Goal: Task Accomplishment & Management: Manage account settings

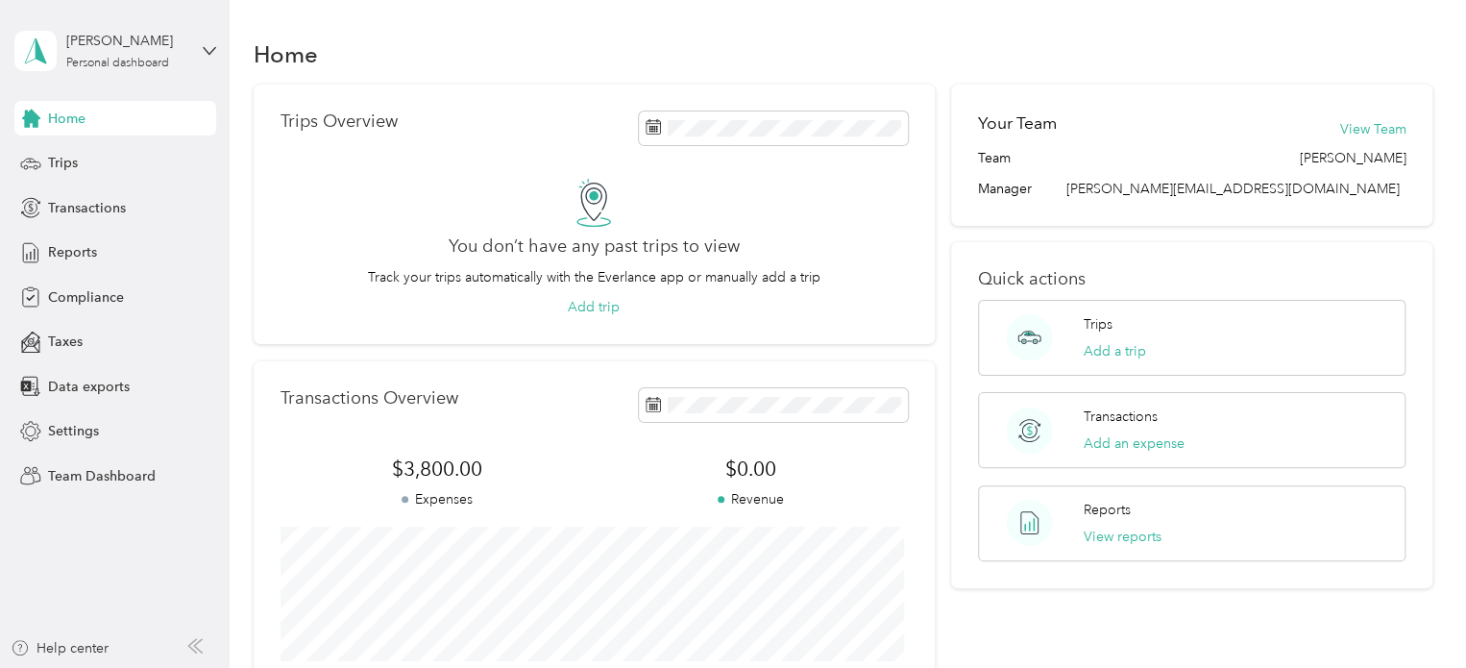
click at [170, 75] on div "[PERSON_NAME] Personal dashboard" at bounding box center [115, 50] width 202 height 67
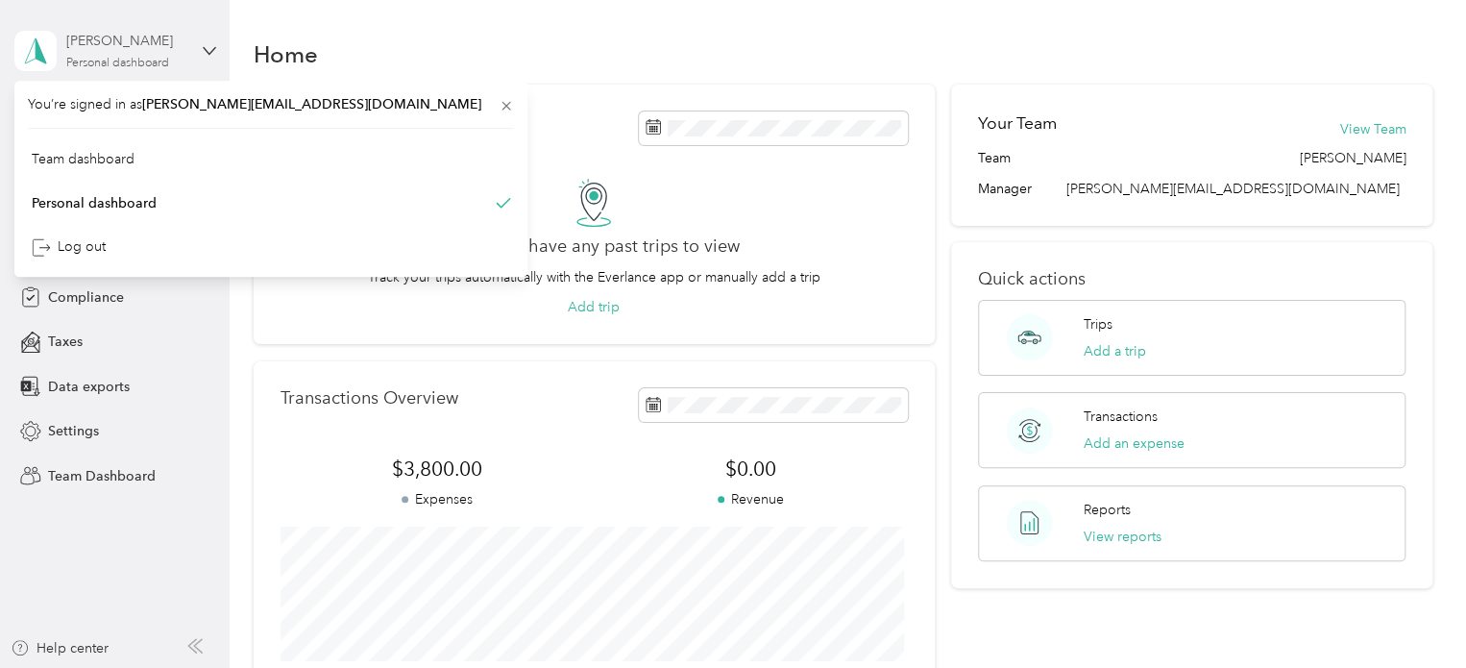
click at [184, 48] on div "[PERSON_NAME]" at bounding box center [126, 41] width 120 height 20
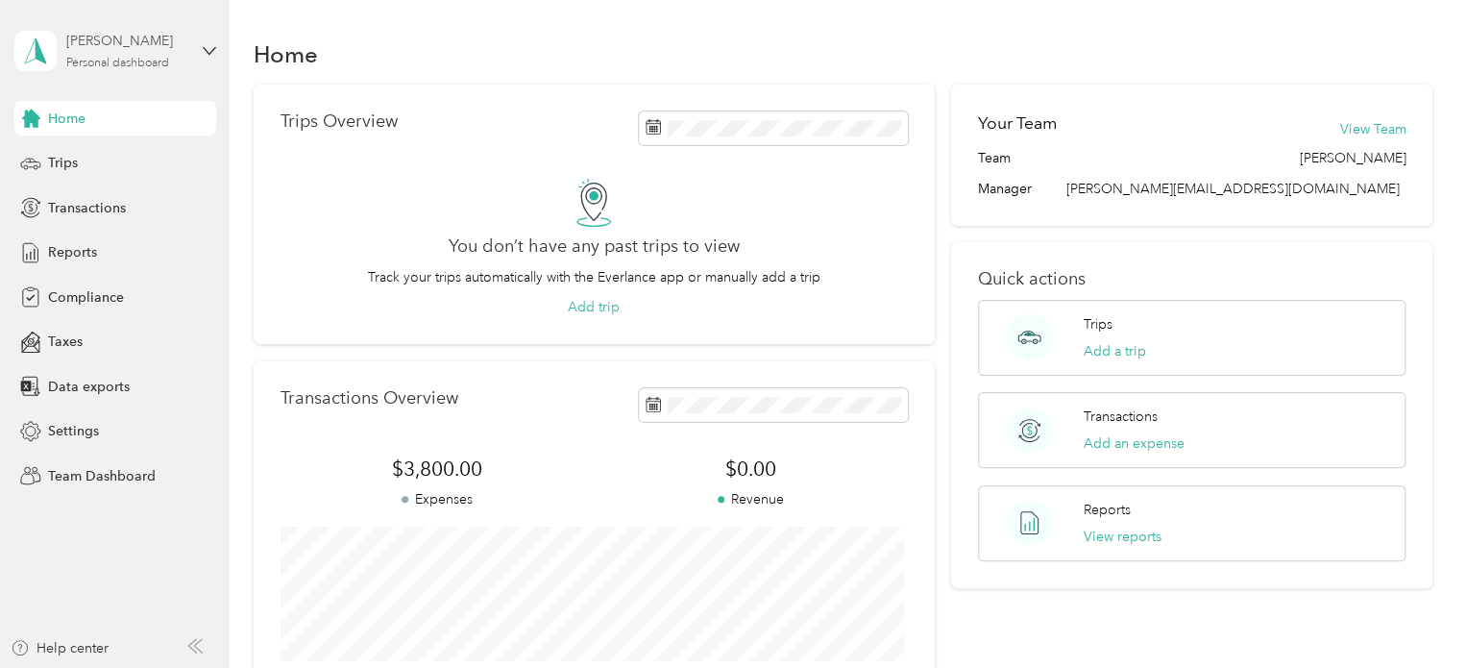
click at [184, 48] on div "[PERSON_NAME]" at bounding box center [126, 41] width 120 height 20
click at [123, 160] on div "Team dashboard" at bounding box center [82, 158] width 103 height 20
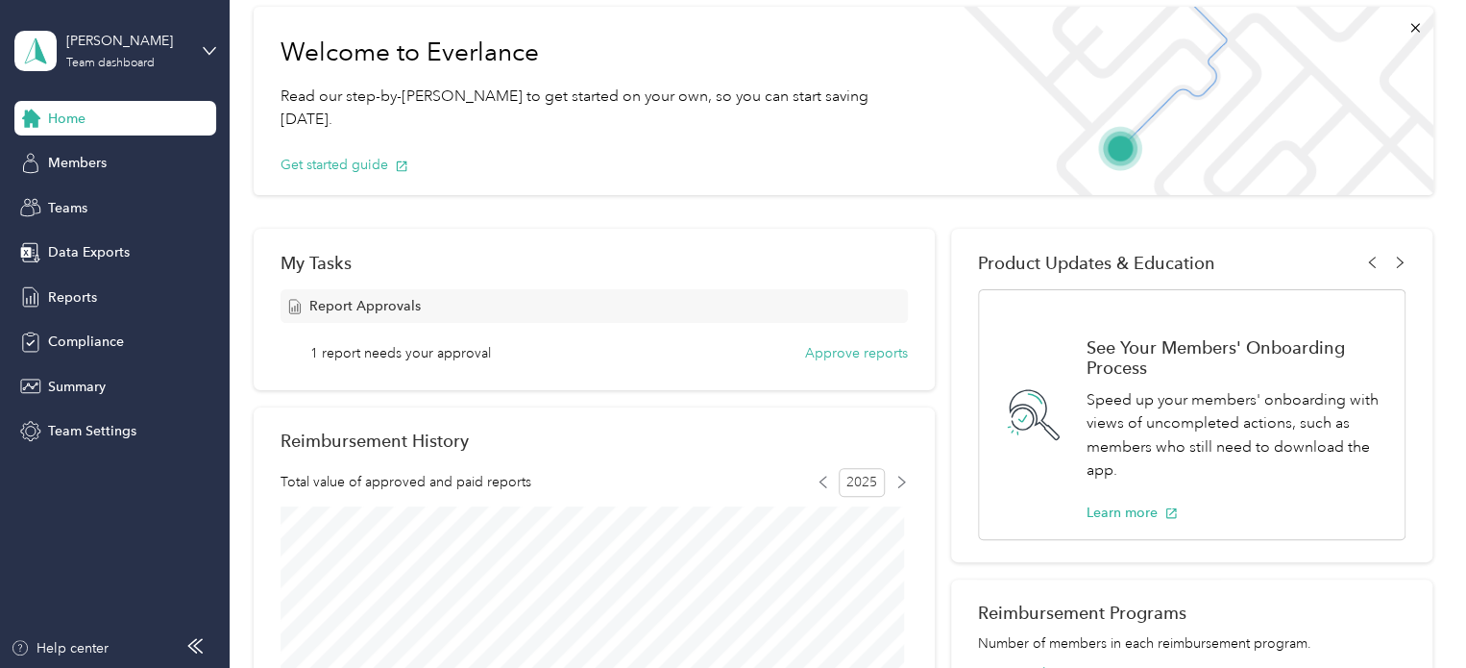
scroll to position [192, 0]
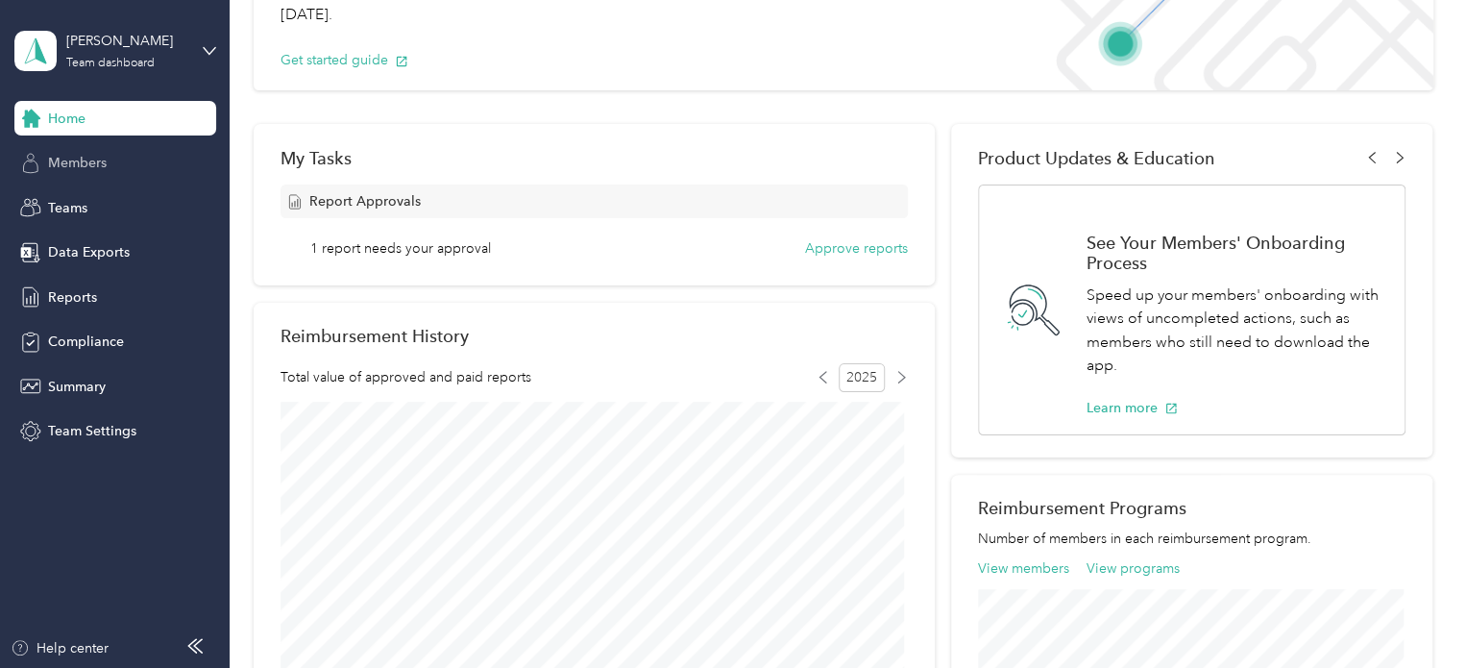
click at [123, 179] on div "Members" at bounding box center [115, 163] width 202 height 35
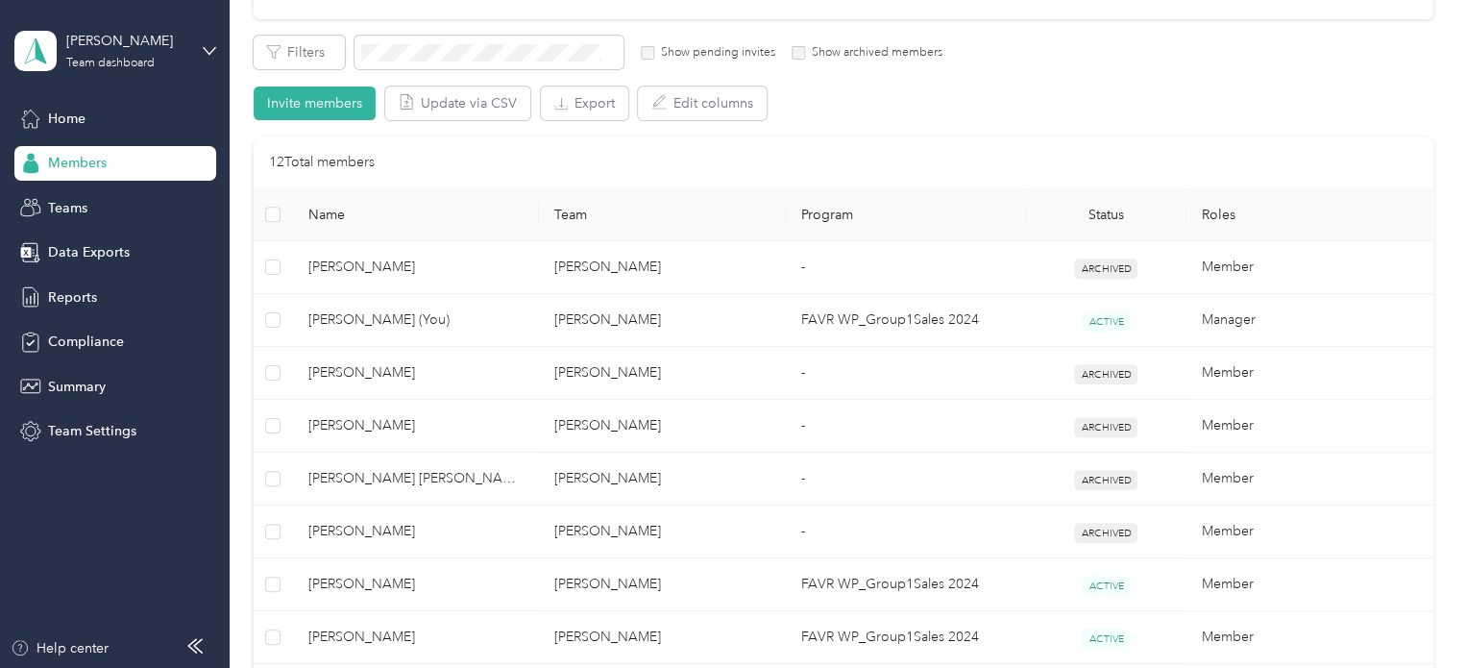
scroll to position [384, 0]
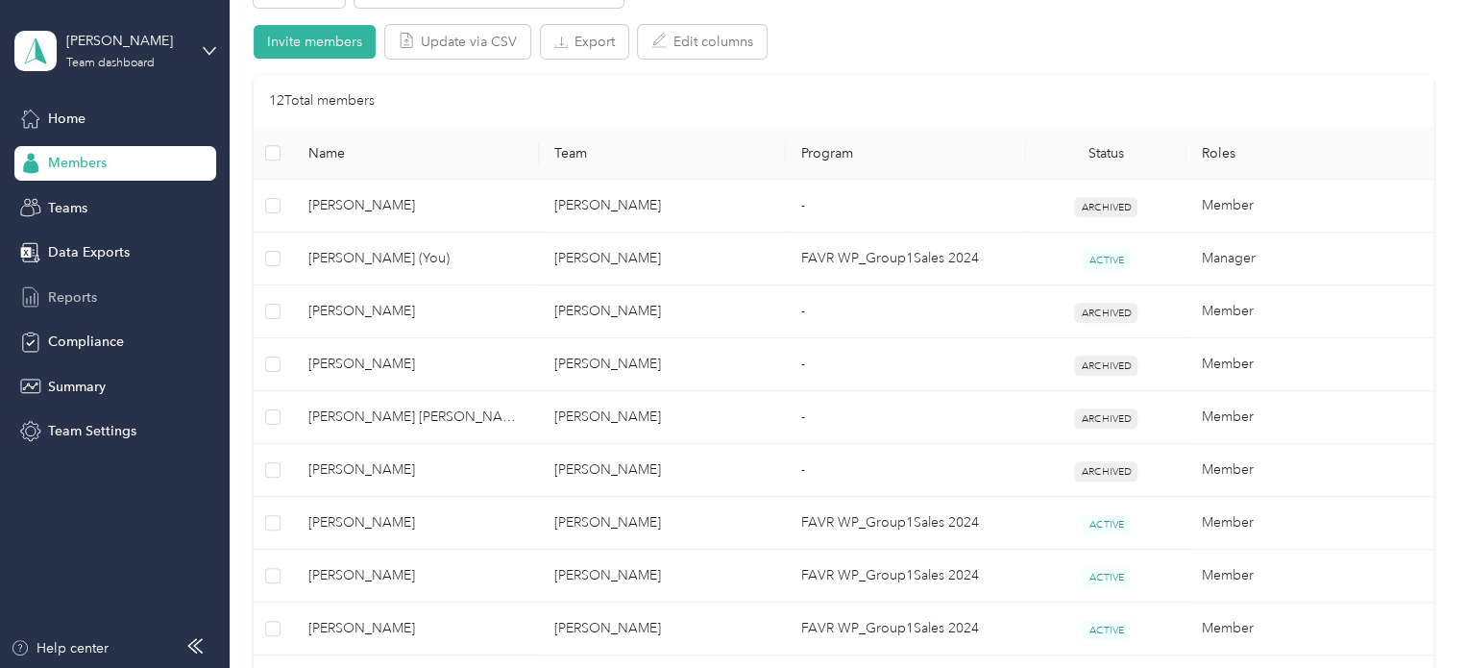
click at [151, 280] on div "Reports" at bounding box center [115, 297] width 202 height 35
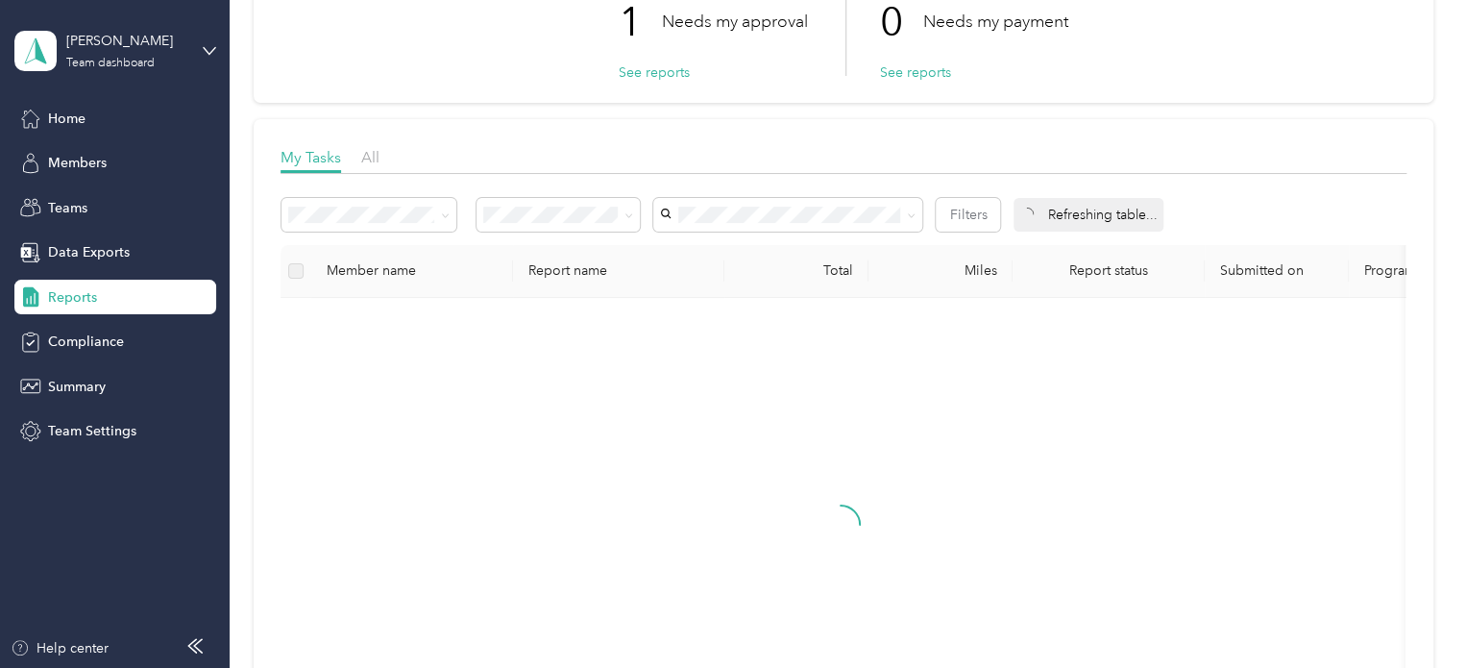
scroll to position [517, 0]
